Goal: Transaction & Acquisition: Subscribe to service/newsletter

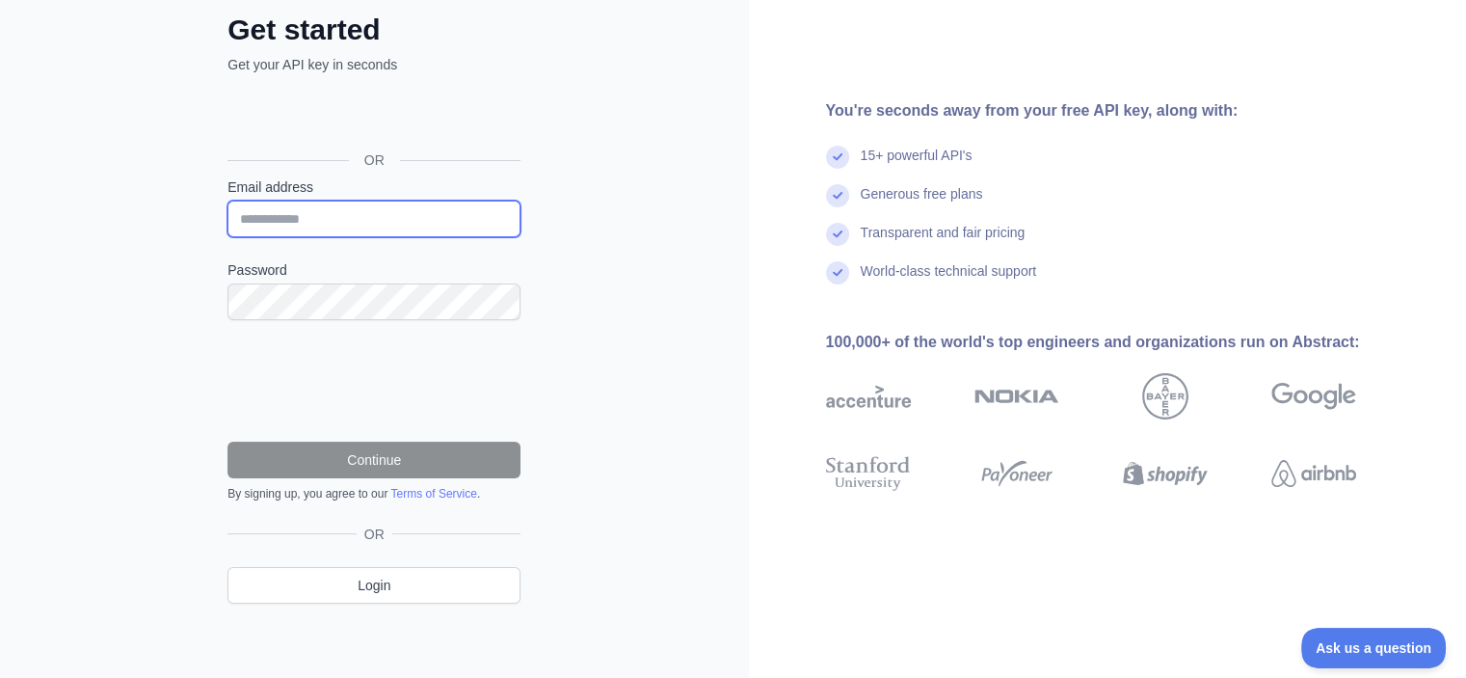
click at [416, 229] on input "Email address" at bounding box center [374, 219] width 293 height 37
type input "**********"
click at [352, 278] on div "Password" at bounding box center [374, 290] width 293 height 60
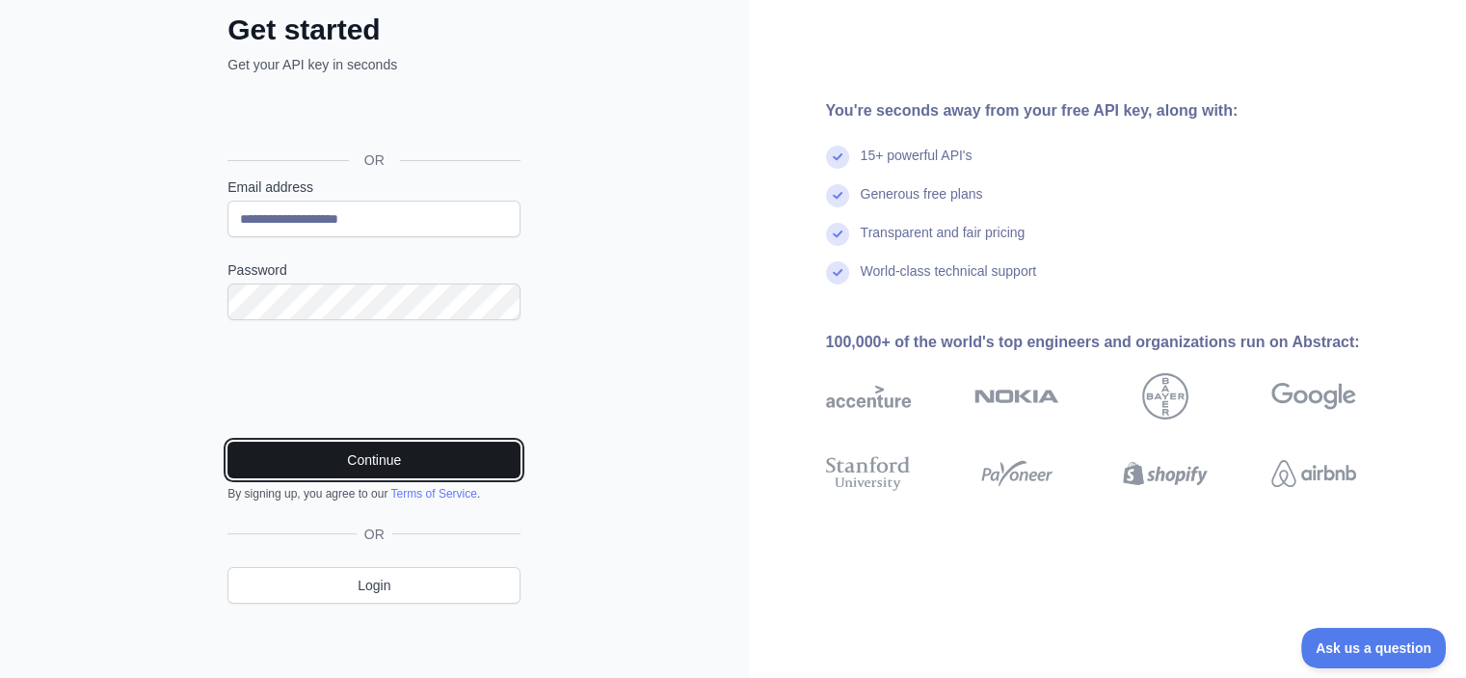
click at [381, 458] on button "Continue" at bounding box center [374, 460] width 293 height 37
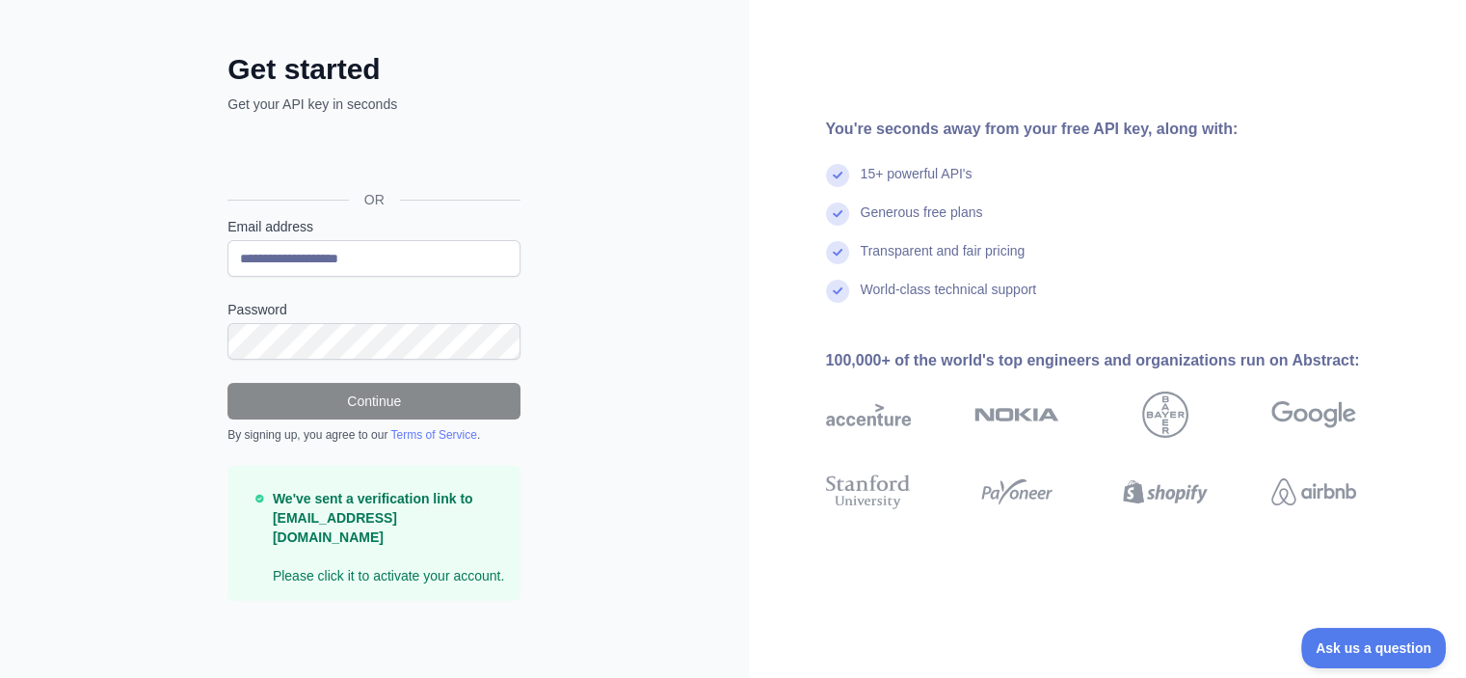
scroll to position [49, 0]
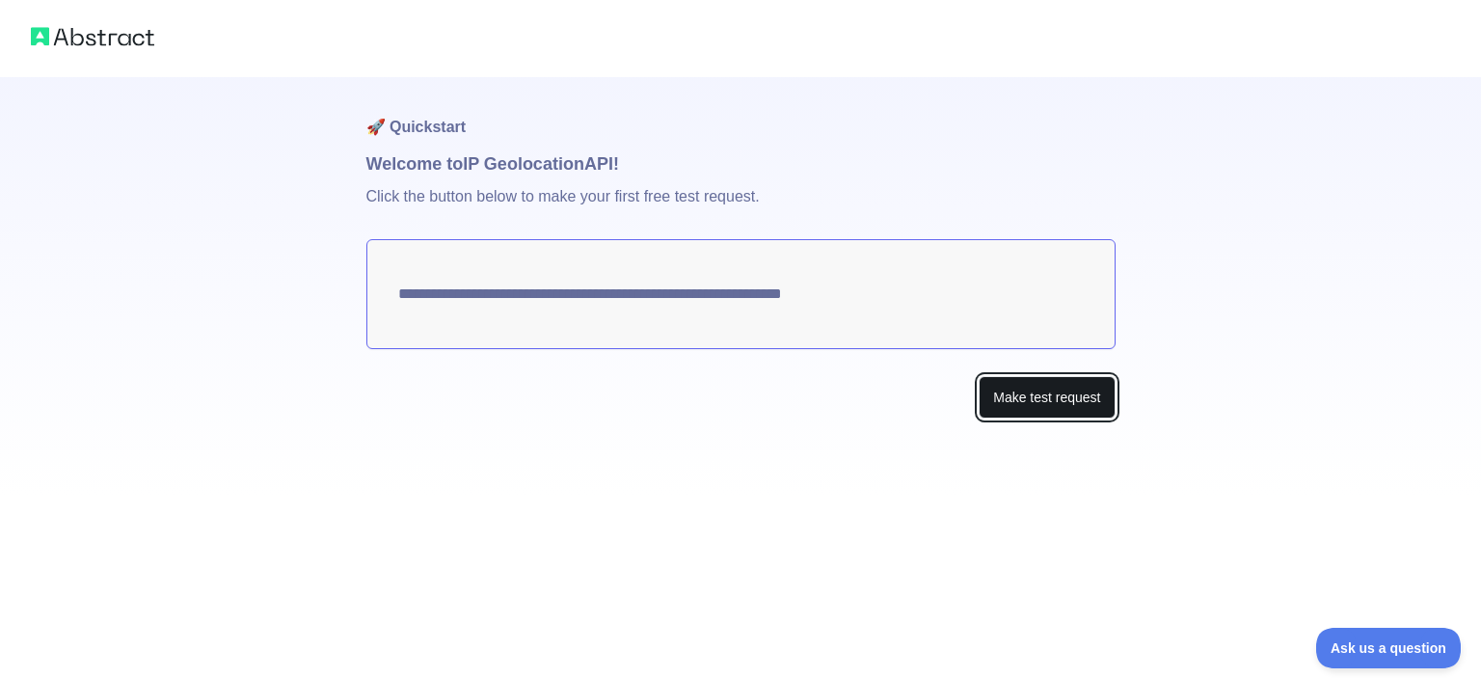
click at [1066, 398] on button "Make test request" at bounding box center [1047, 397] width 136 height 43
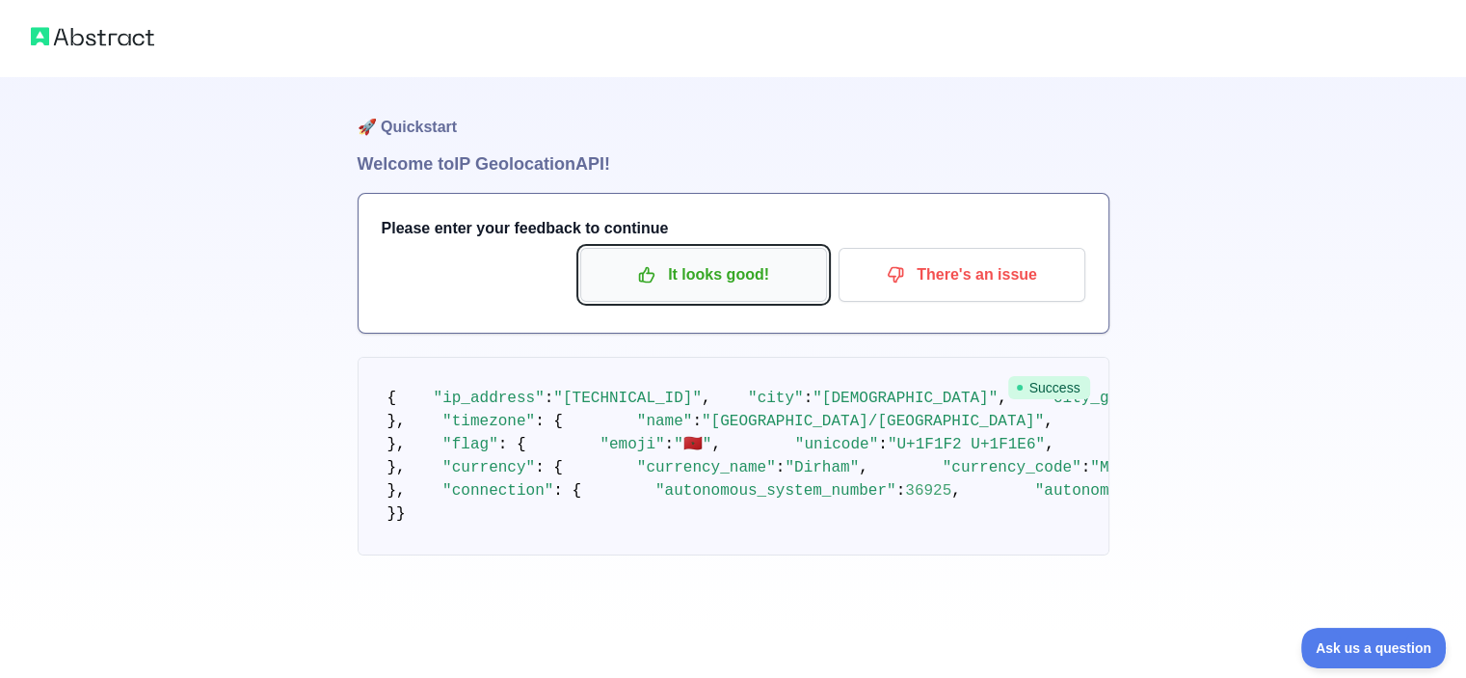
click at [702, 282] on p "It looks good!" at bounding box center [704, 274] width 218 height 33
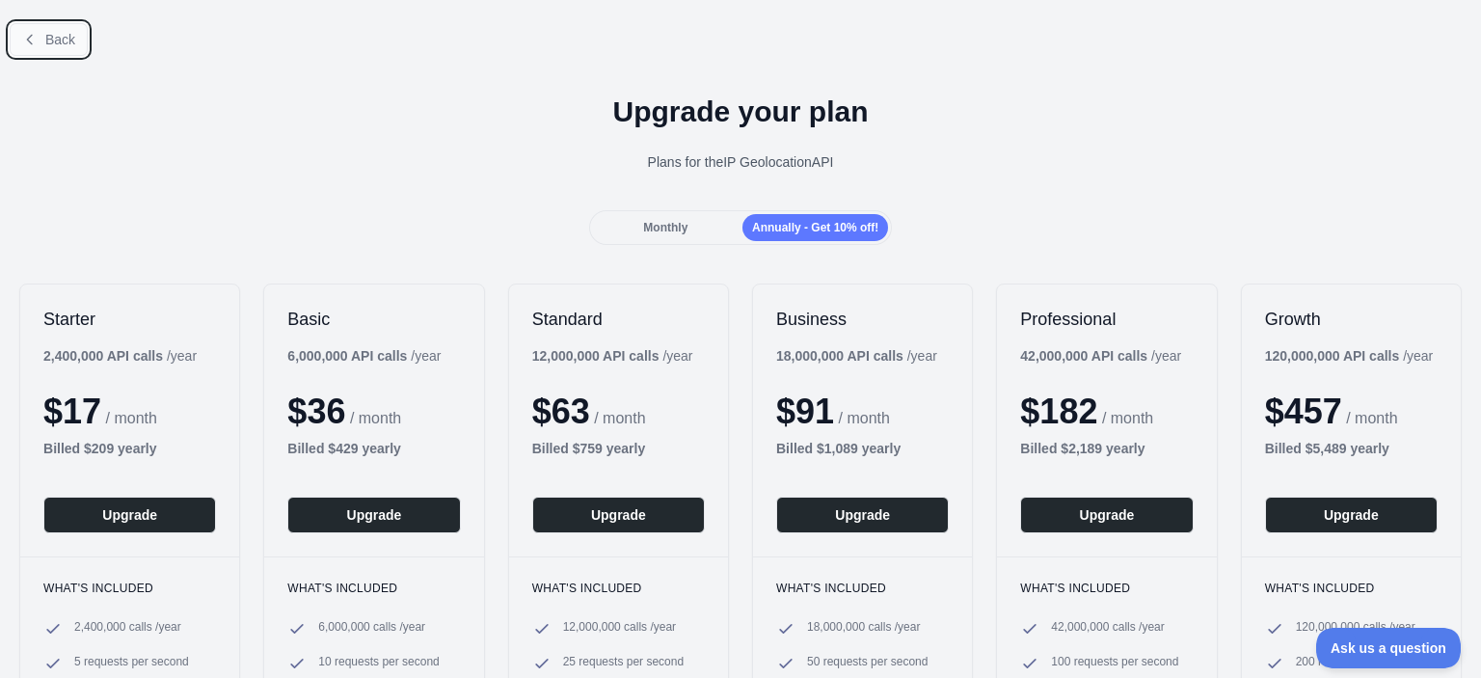
click at [54, 37] on span "Back" at bounding box center [60, 39] width 30 height 15
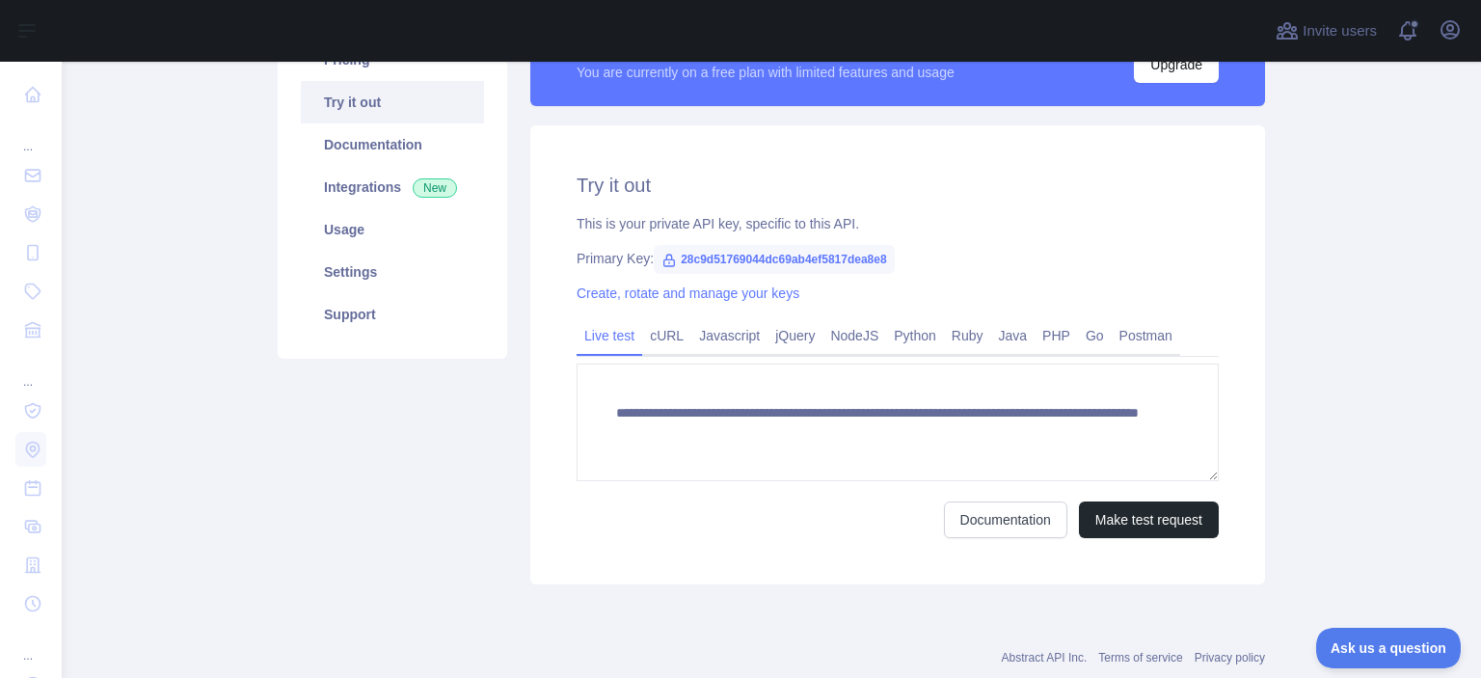
scroll to position [236, 0]
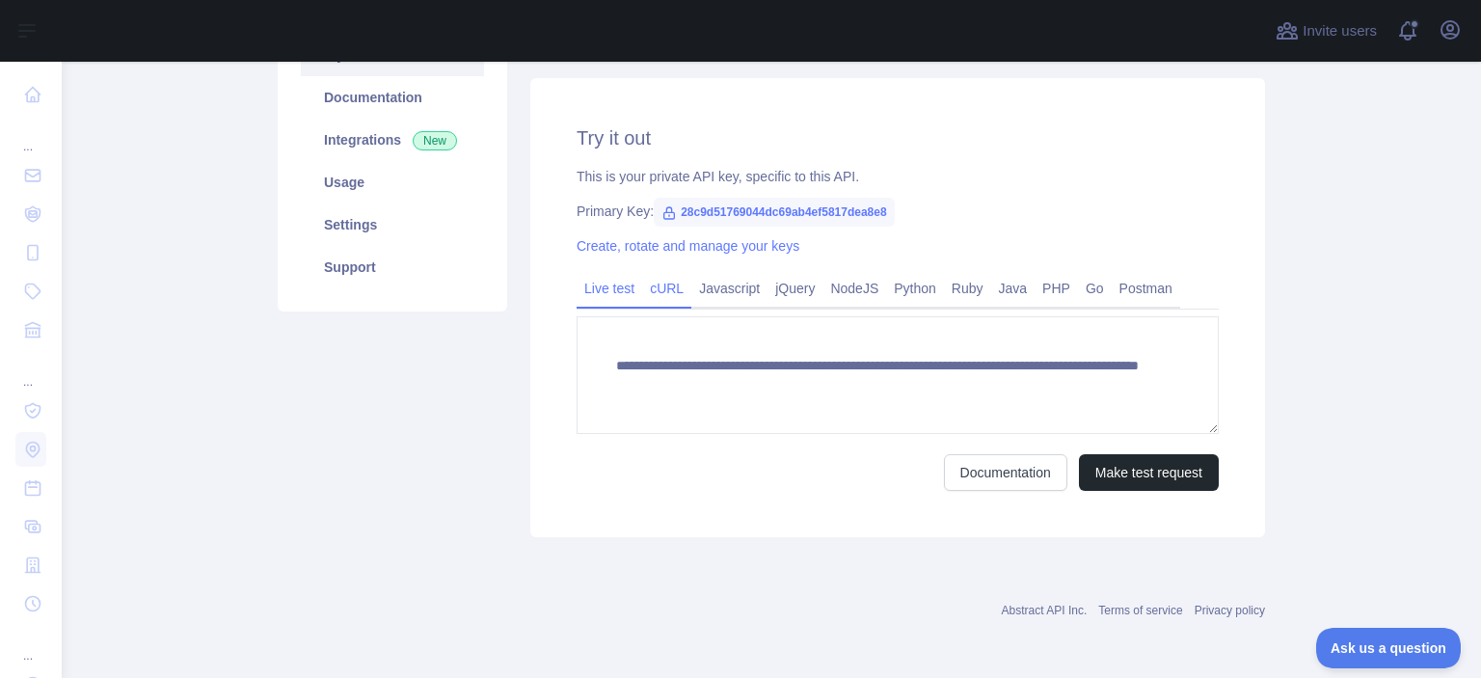
click at [656, 293] on link "cURL" at bounding box center [666, 288] width 49 height 31
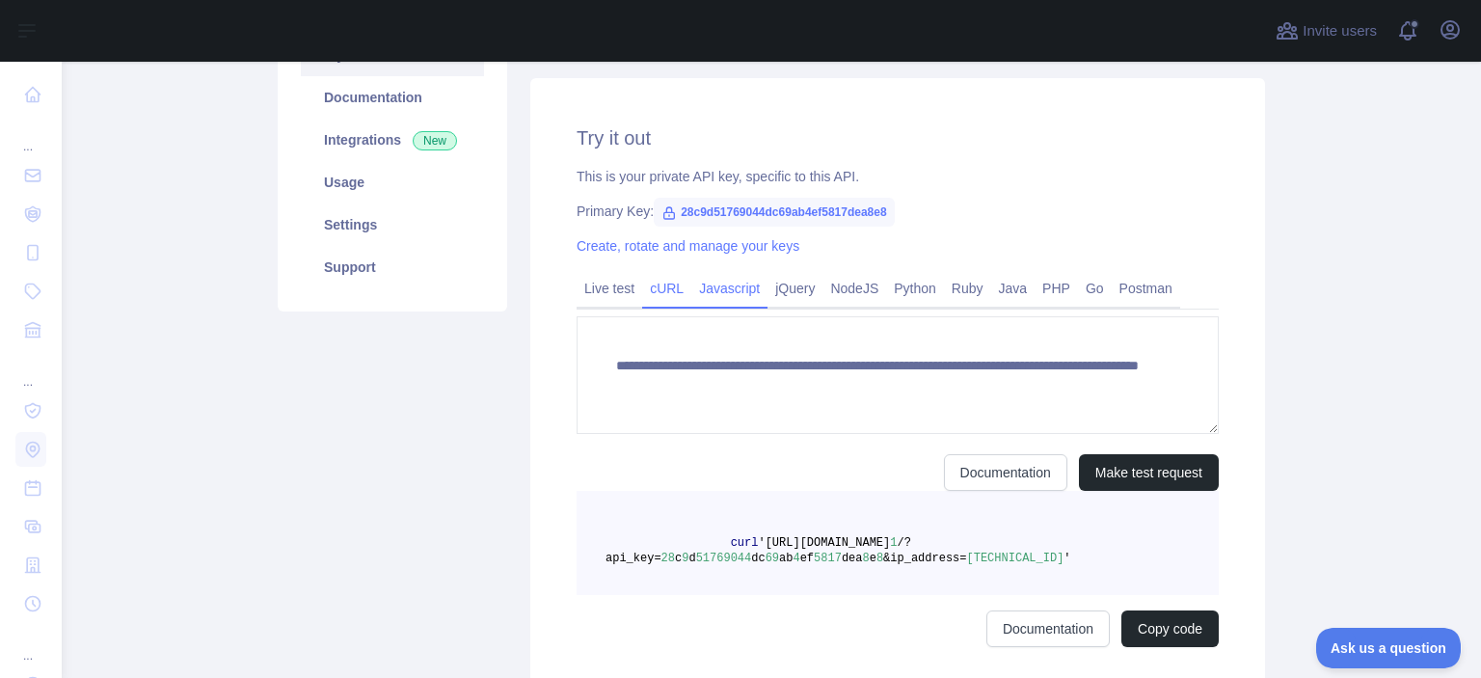
scroll to position [220, 0]
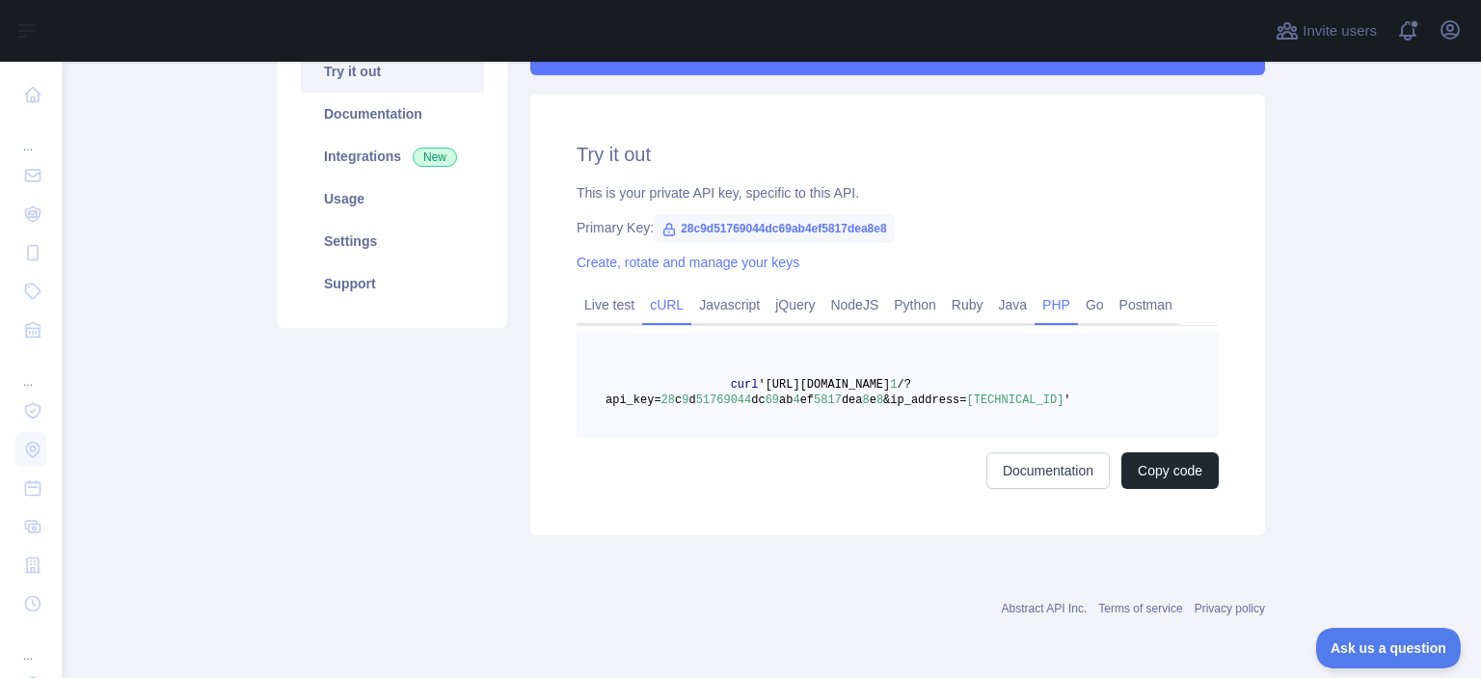
click at [1047, 304] on link "PHP" at bounding box center [1055, 304] width 43 height 31
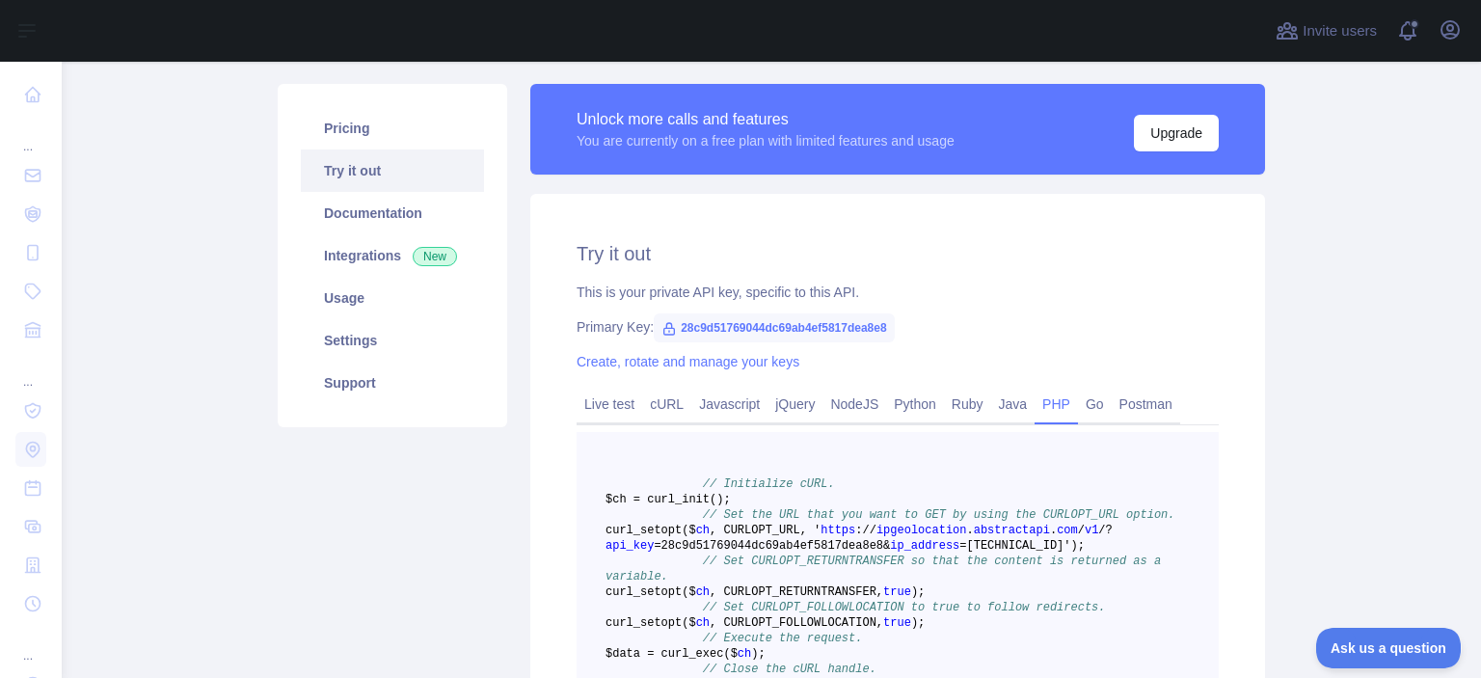
scroll to position [0, 0]
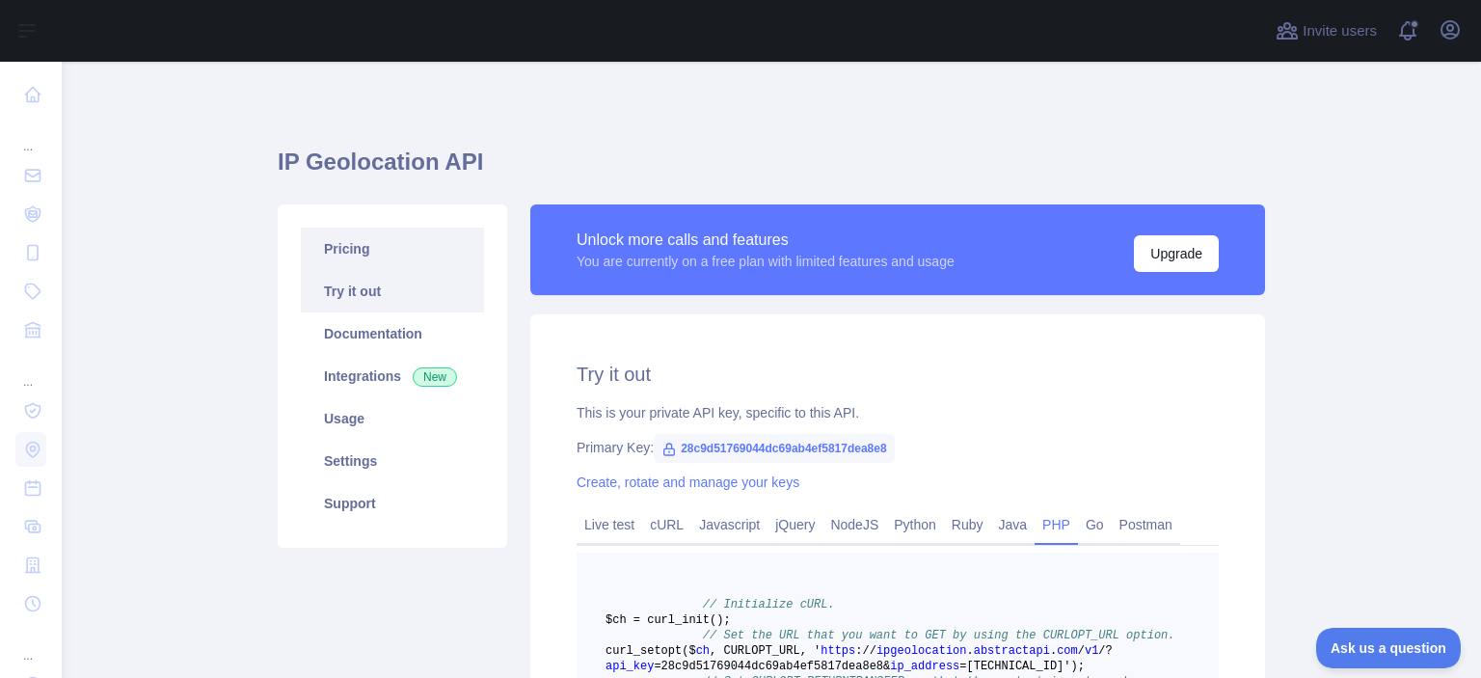
click at [339, 250] on link "Pricing" at bounding box center [392, 249] width 183 height 42
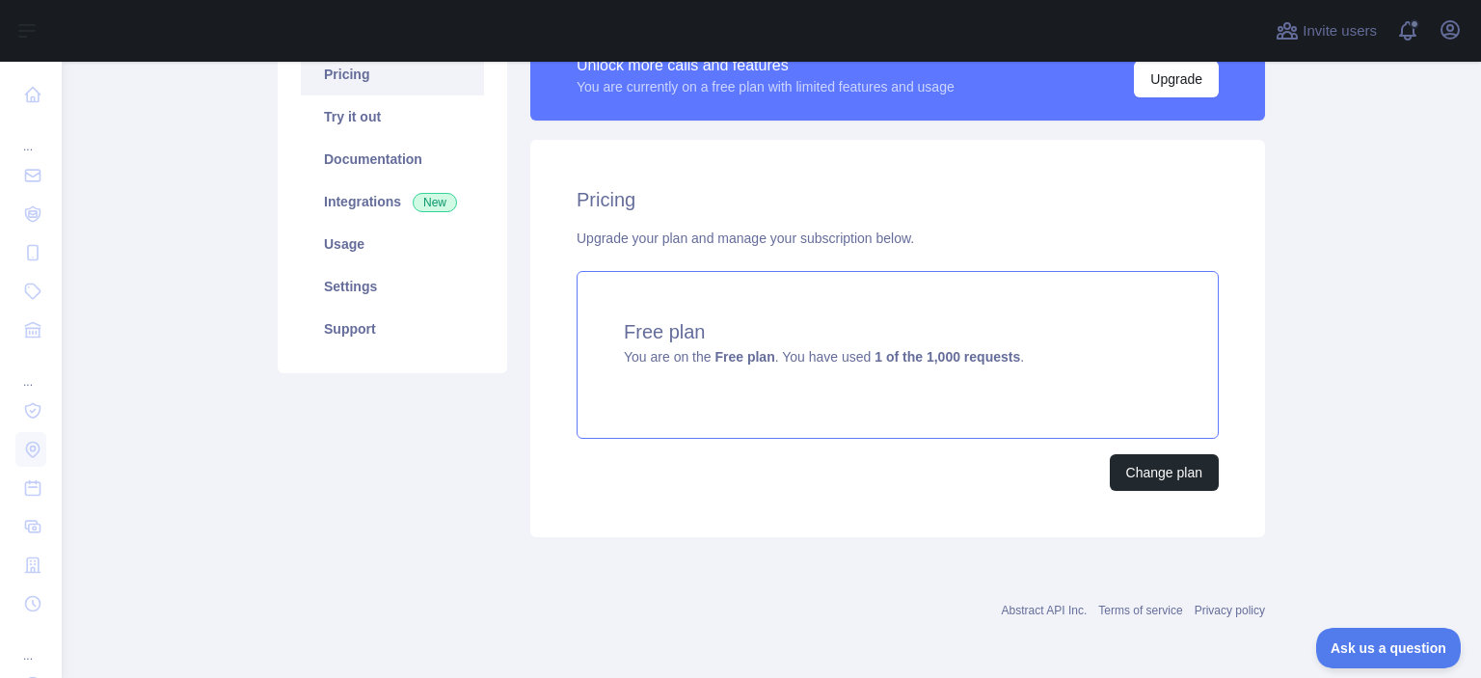
scroll to position [78, 0]
